Goal: Obtain resource: Download file/media

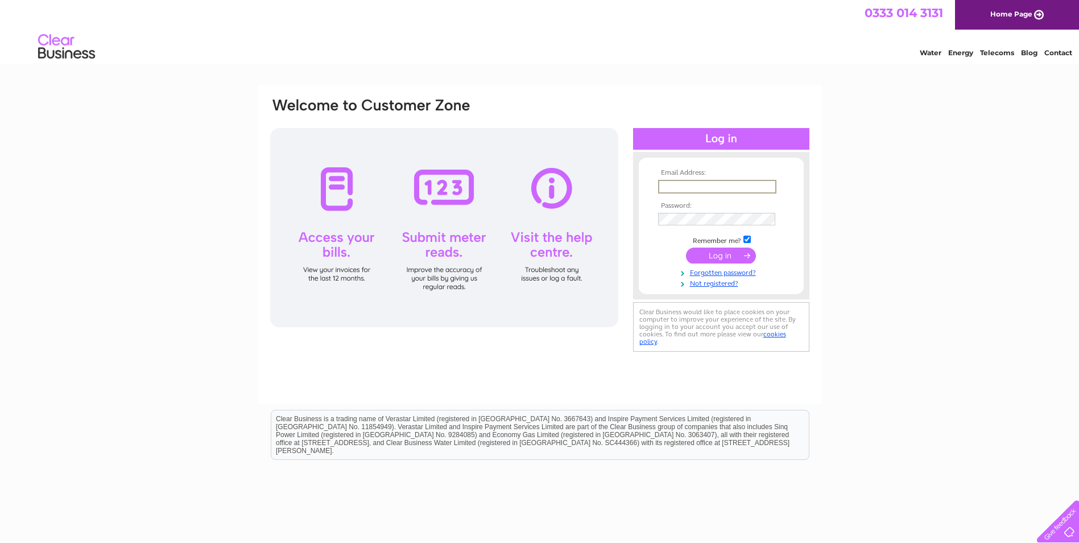
click at [688, 184] on input "text" at bounding box center [717, 187] width 118 height 14
type input "orvieto@btopenworld.com"
click at [718, 251] on input "submit" at bounding box center [721, 255] width 70 height 16
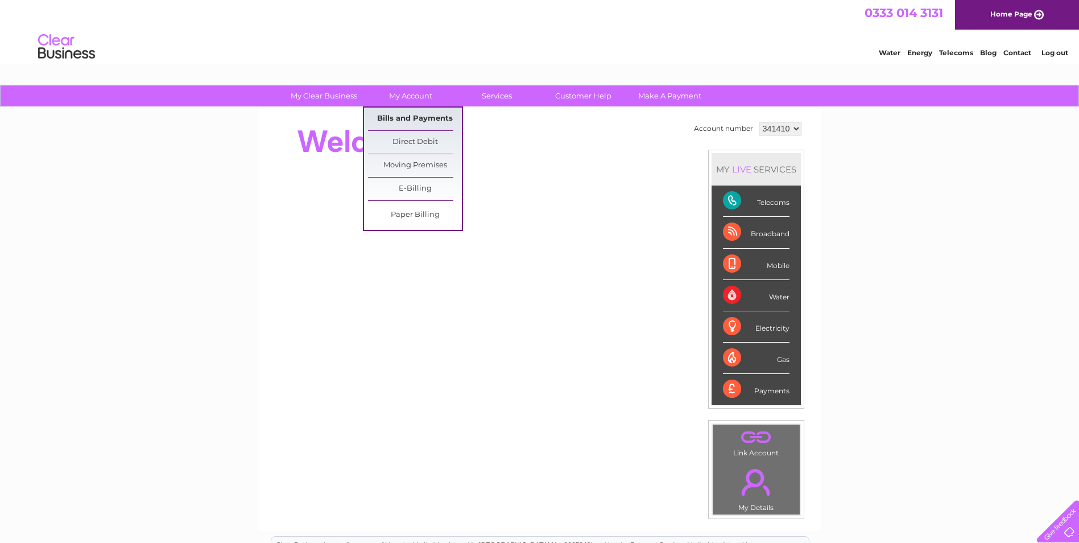
click at [411, 114] on link "Bills and Payments" at bounding box center [415, 118] width 94 height 23
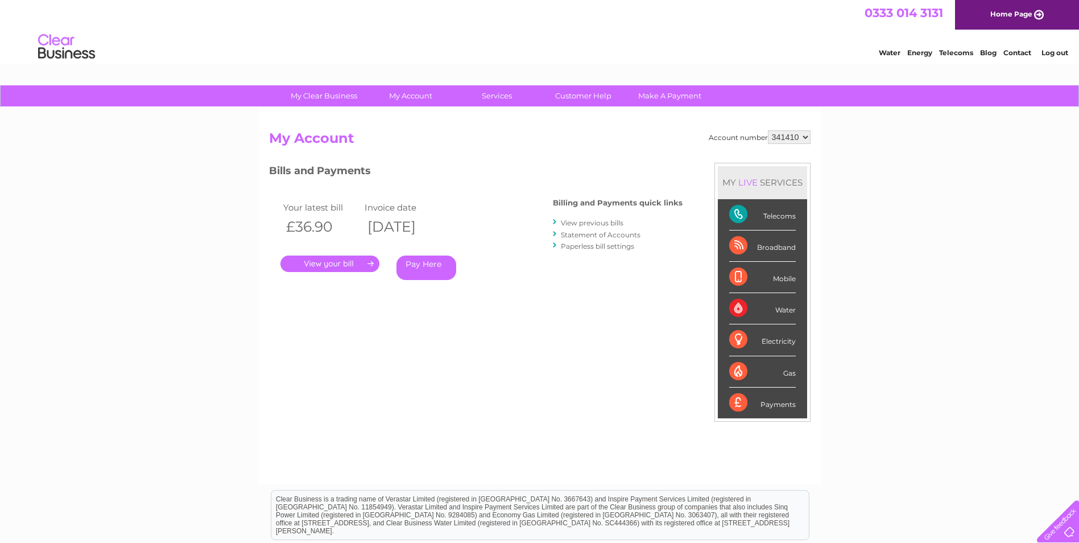
click at [331, 259] on link "." at bounding box center [329, 263] width 99 height 16
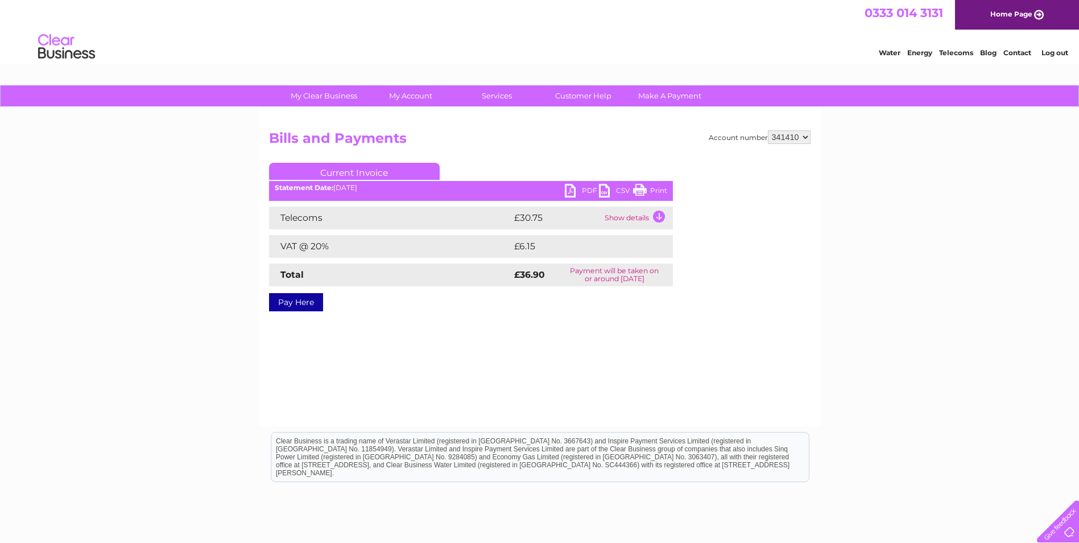
click at [571, 186] on link "PDF" at bounding box center [582, 192] width 34 height 16
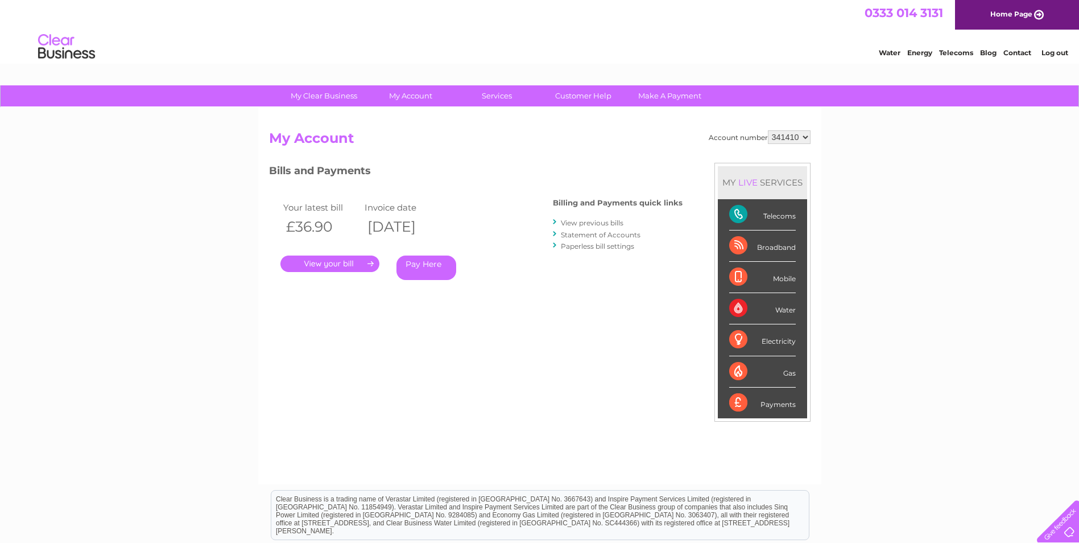
click at [591, 220] on link "View previous bills" at bounding box center [592, 222] width 63 height 9
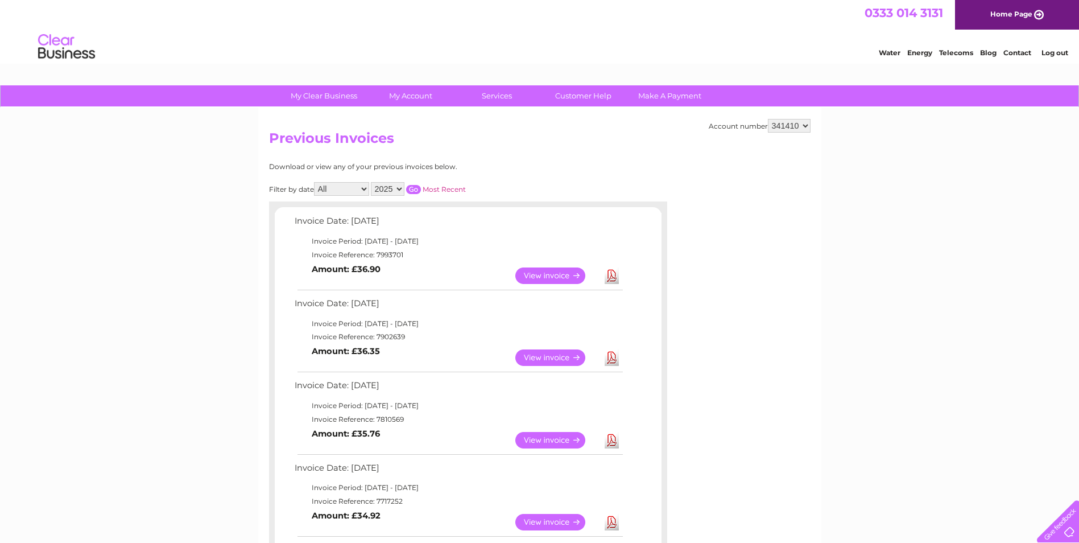
click at [557, 351] on link "View" at bounding box center [557, 357] width 84 height 16
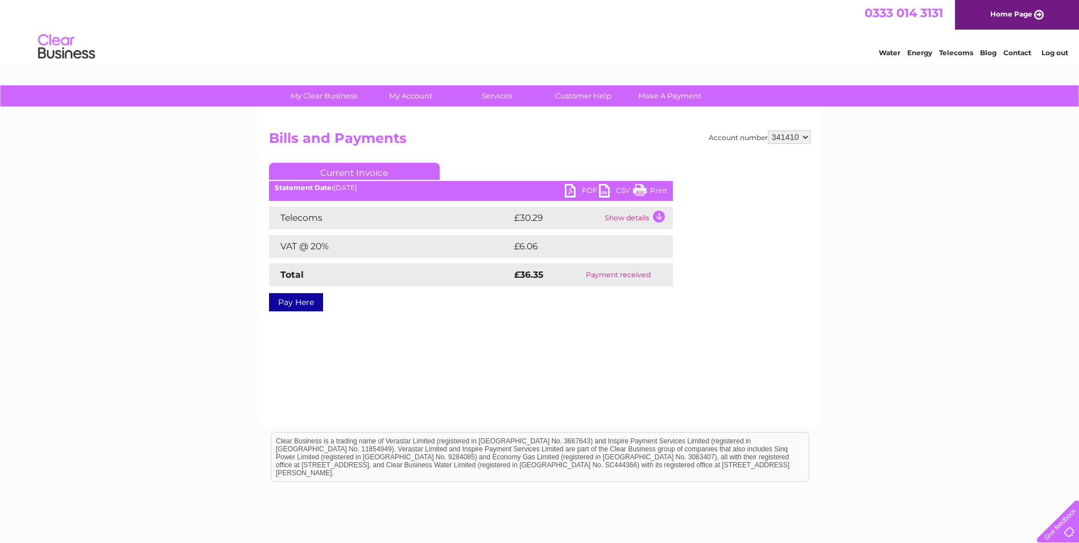
click at [580, 189] on link "PDF" at bounding box center [582, 192] width 34 height 16
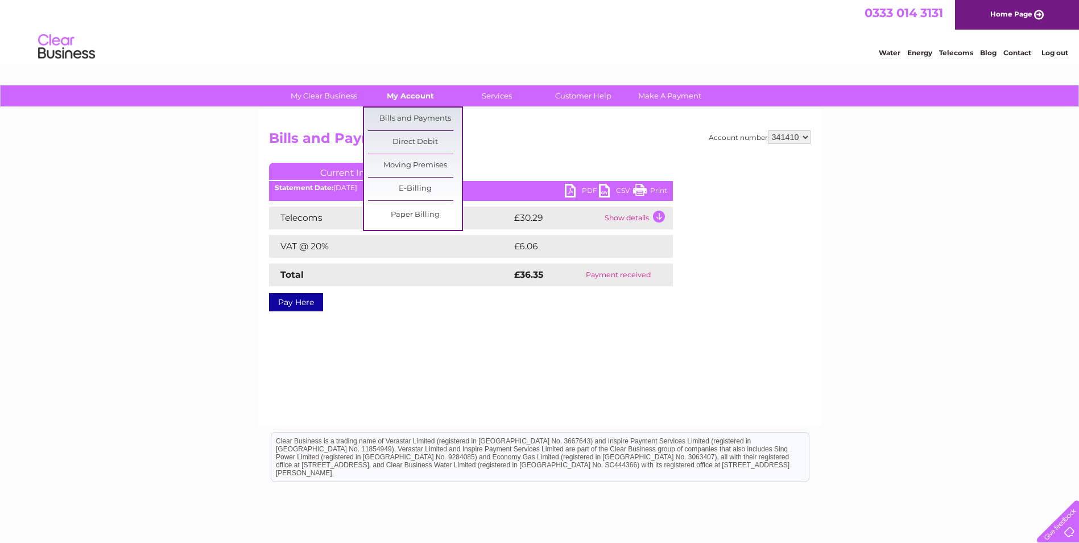
click at [411, 90] on link "My Account" at bounding box center [410, 95] width 94 height 21
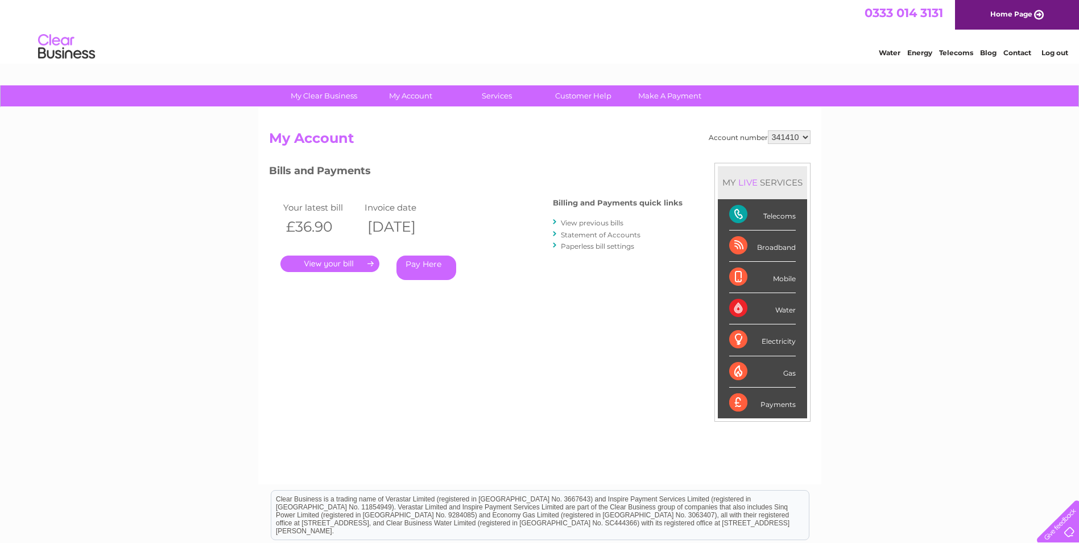
click at [1057, 51] on link "Log out" at bounding box center [1054, 52] width 27 height 9
